Goal: Task Accomplishment & Management: Manage account settings

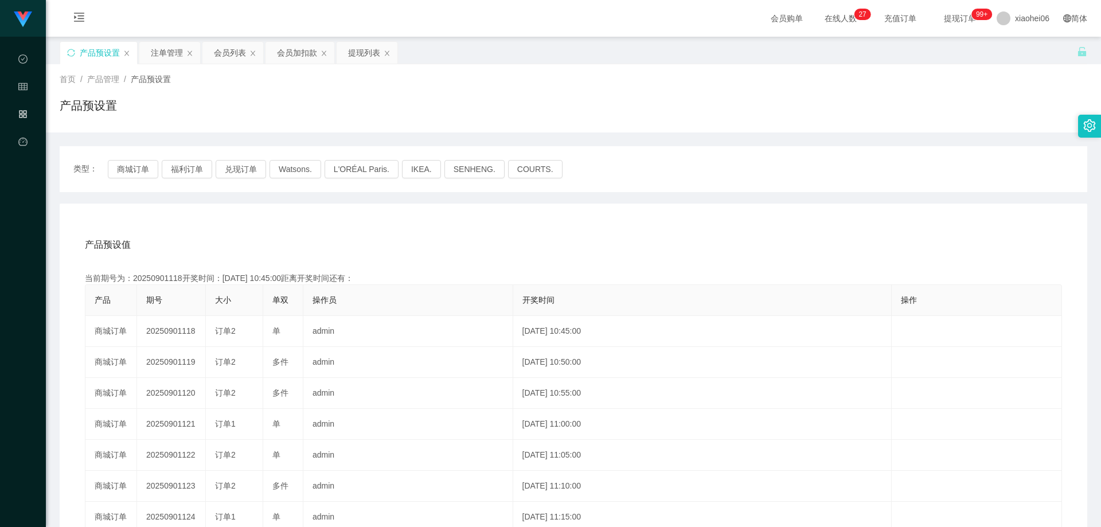
drag, startPoint x: 245, startPoint y: 124, endPoint x: 198, endPoint y: 144, distance: 51.1
click at [244, 124] on div "首页 / 产品管理 / 产品预设置 / 产品预设置" at bounding box center [573, 98] width 1055 height 68
click at [144, 165] on button "商城订单" at bounding box center [133, 169] width 50 height 18
click at [359, 216] on div "产品预设值 添加期号 当前期号为：20250901118开奖时间：[DATE] 10:45:00距离开奖时间还有： 产品 期号 大小 单双 操作员 开奖时间 …" at bounding box center [573, 439] width 1027 height 472
drag, startPoint x: 347, startPoint y: 228, endPoint x: 341, endPoint y: 238, distance: 11.6
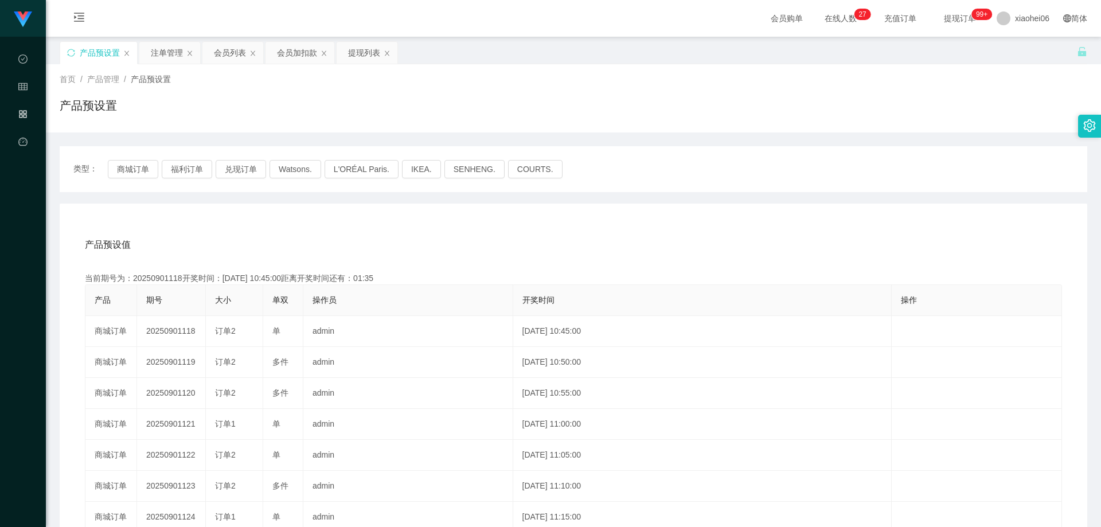
click at [347, 228] on div "产品预设值 添加期号 当前期号为：20250901118开奖时间：[DATE] 10:45:00距离开奖时间还有：01:35 产品 期号 大小 单双 操作员 …" at bounding box center [573, 439] width 1027 height 472
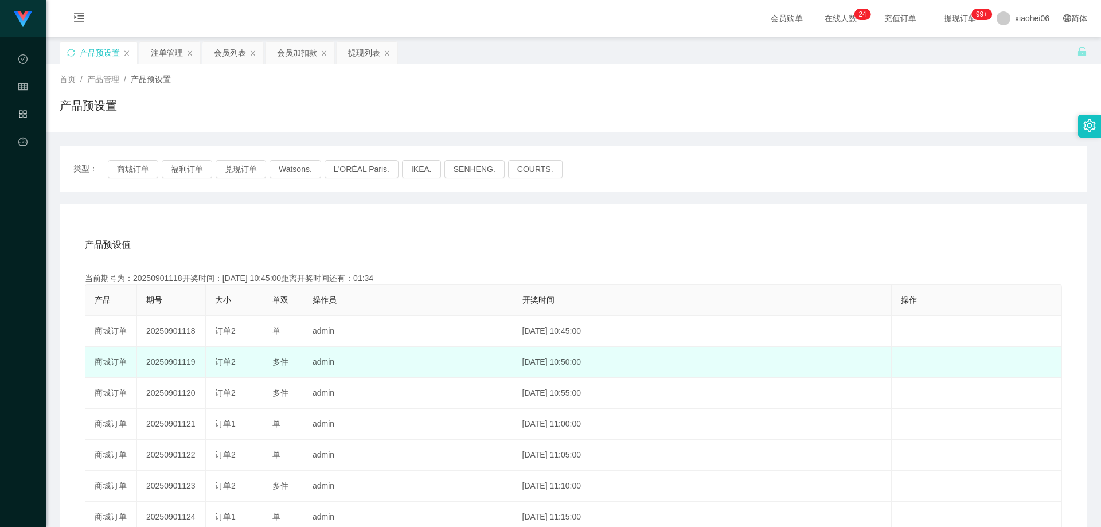
click at [174, 359] on td "20250901119" at bounding box center [171, 362] width 69 height 31
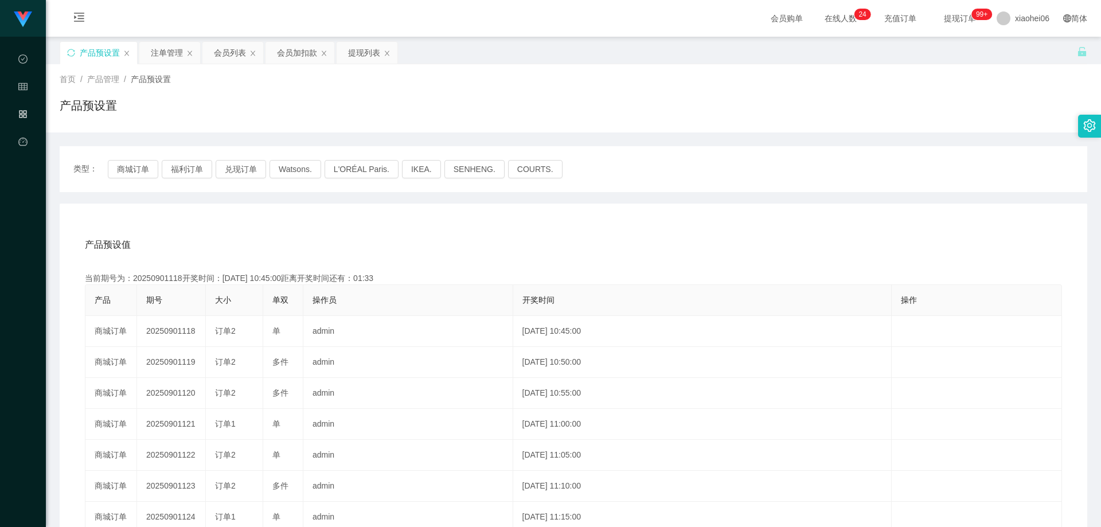
copy td "20250901119"
click at [487, 260] on div "产品预设值 添加期号" at bounding box center [573, 245] width 977 height 32
click at [493, 252] on div "产品预设值 添加期号" at bounding box center [573, 245] width 977 height 32
click at [506, 254] on div "产品预设值 添加期号" at bounding box center [573, 245] width 977 height 32
click at [525, 261] on div "产品预设值 添加期号 当前期号为：20250901118开奖时间：[DATE] 10:45:00距离开奖时间还有：00:0-2 产品 期号 大小 单双 操作员…" at bounding box center [573, 445] width 1000 height 433
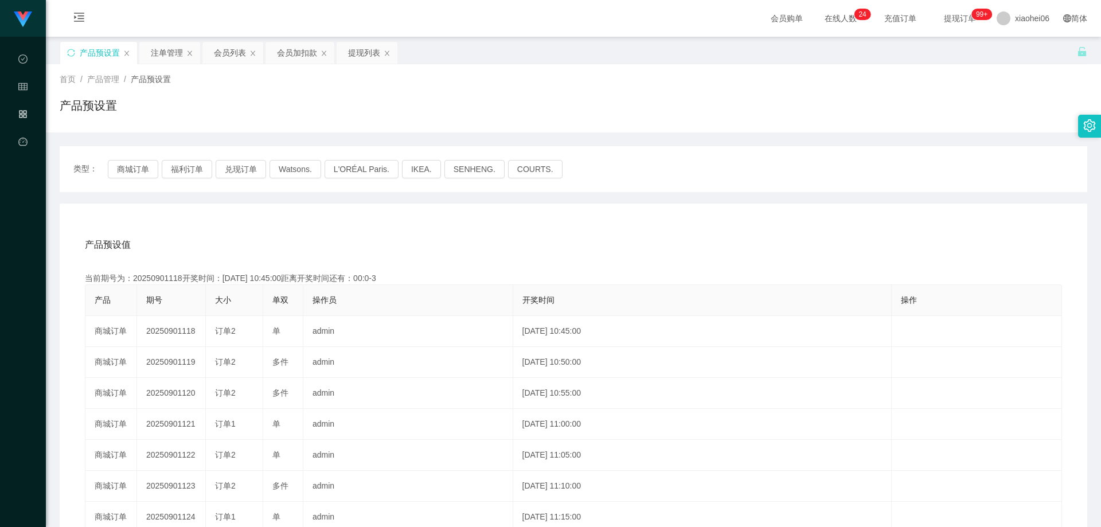
click at [520, 260] on div "产品预设值 添加期号" at bounding box center [573, 245] width 977 height 32
click at [711, 104] on div "产品预设置" at bounding box center [573, 110] width 1027 height 26
click at [851, 131] on div "首页 / 产品管理 / 产品预设置 / 产品预设置" at bounding box center [573, 98] width 1055 height 68
drag, startPoint x: 525, startPoint y: 244, endPoint x: 495, endPoint y: 236, distance: 30.3
click at [524, 243] on div "产品预设值 添加期号" at bounding box center [573, 245] width 977 height 32
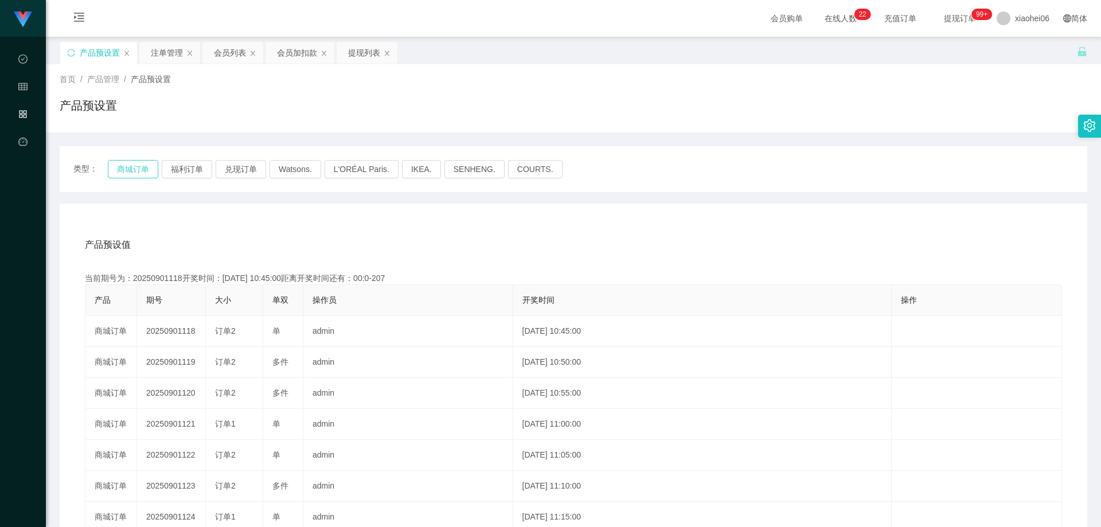
drag, startPoint x: 150, startPoint y: 166, endPoint x: 254, endPoint y: 198, distance: 109.0
click at [150, 166] on button "商城订单" at bounding box center [133, 169] width 50 height 18
drag, startPoint x: 392, startPoint y: 231, endPoint x: 402, endPoint y: 231, distance: 9.7
click at [392, 232] on div "产品预设值 添加期号" at bounding box center [573, 245] width 977 height 32
click at [549, 236] on div "产品预设值 添加期号" at bounding box center [573, 245] width 977 height 32
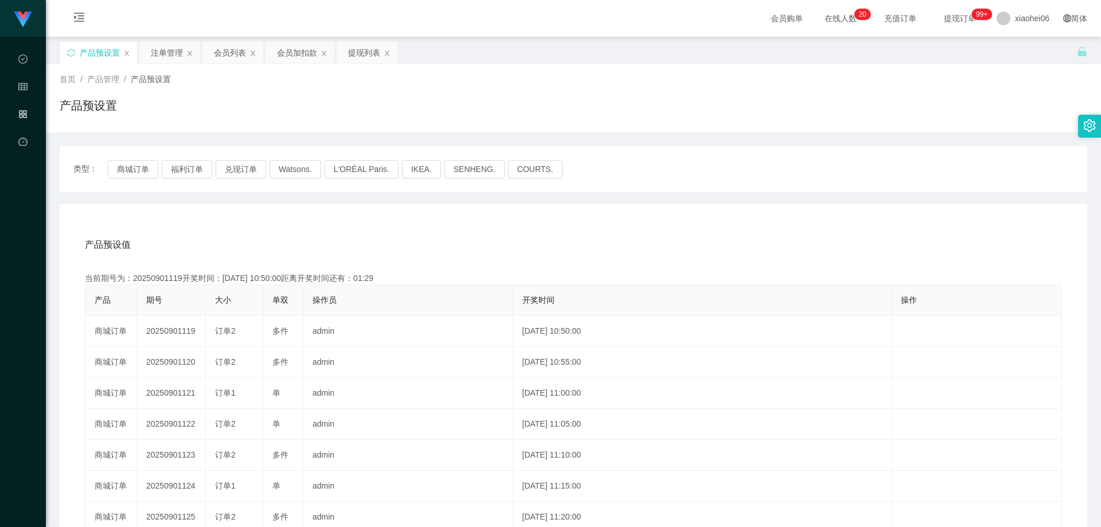
drag, startPoint x: 551, startPoint y: 236, endPoint x: 683, endPoint y: 183, distance: 142.0
click at [551, 236] on div "产品预设值 添加期号" at bounding box center [573, 245] width 977 height 32
click at [489, 240] on div "产品预设值 添加期号" at bounding box center [573, 245] width 977 height 32
